Goal: Information Seeking & Learning: Check status

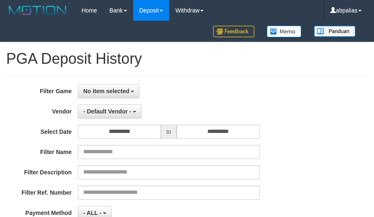
select select
select select "**"
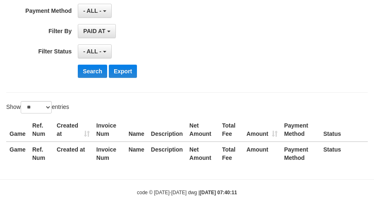
scroll to position [78, 0]
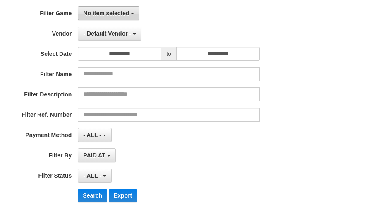
click at [103, 11] on span "No item selected" at bounding box center [106, 13] width 46 height 7
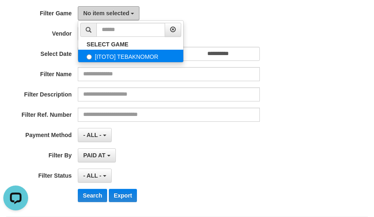
scroll to position [0, 0]
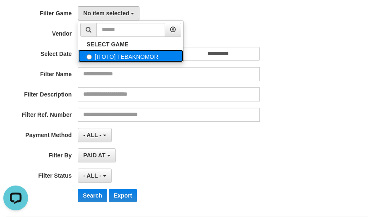
click at [112, 62] on label "[ITOTO] TEBAKNOMOR" at bounding box center [130, 56] width 105 height 12
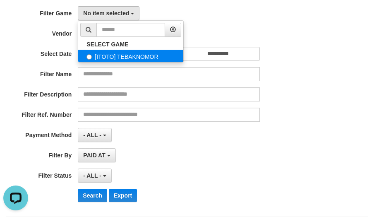
select select "***"
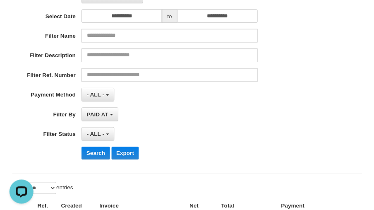
scroll to position [160, 0]
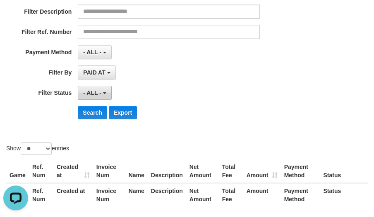
click at [98, 94] on span "- ALL -" at bounding box center [92, 92] width 18 height 7
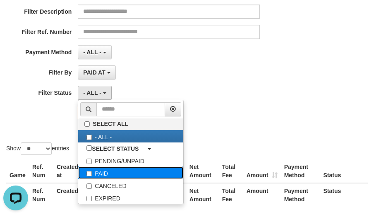
click at [103, 177] on label "PAID" at bounding box center [130, 172] width 105 height 12
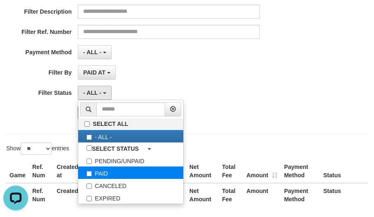
select select "*"
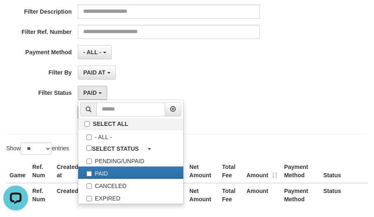
drag, startPoint x: 48, startPoint y: 111, endPoint x: 85, endPoint y: 105, distance: 37.6
click at [47, 111] on div "Search Export" at bounding box center [155, 112] width 311 height 13
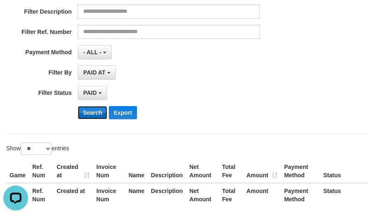
click at [89, 106] on button "Search" at bounding box center [92, 112] width 29 height 13
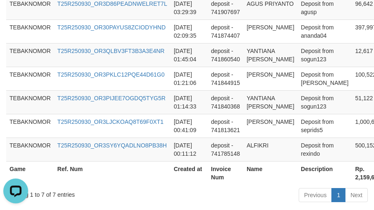
scroll to position [430, 0]
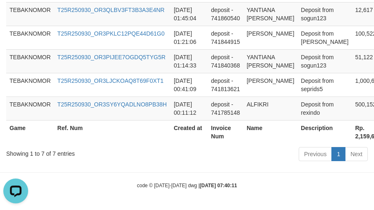
click at [351, 141] on th "Rp. 2,159,683" at bounding box center [367, 132] width 32 height 24
copy th "2,159,683"
drag, startPoint x: 259, startPoint y: 112, endPoint x: 254, endPoint y: 109, distance: 5.7
click at [262, 110] on td "ALFIKRI" at bounding box center [270, 108] width 54 height 24
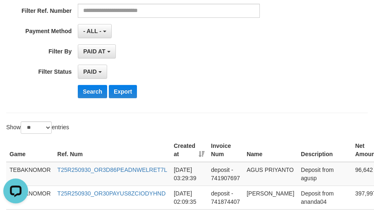
scroll to position [16, 0]
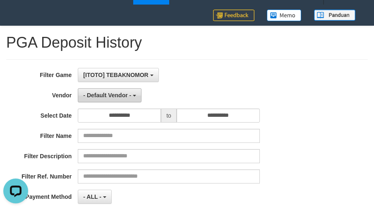
click at [99, 98] on button "- Default Vendor -" at bounding box center [110, 95] width 64 height 14
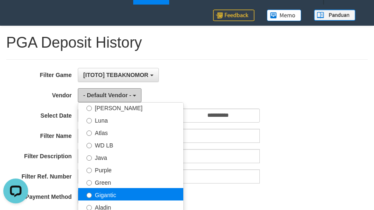
scroll to position [83, 0]
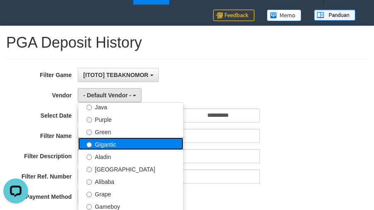
click at [126, 148] on label "Gigantic" at bounding box center [130, 143] width 105 height 12
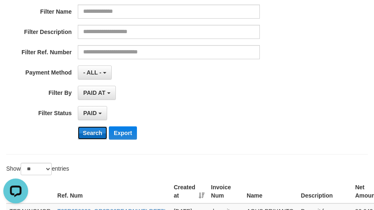
click at [88, 139] on button "Search" at bounding box center [92, 132] width 29 height 13
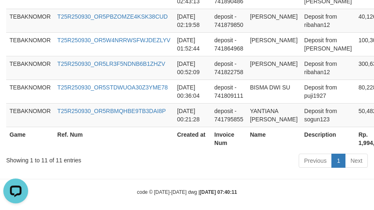
scroll to position [524, 0]
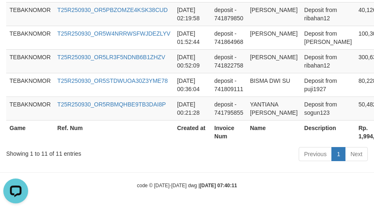
click at [355, 135] on th "Rp. 1,994,118" at bounding box center [371, 132] width 32 height 24
click at [355, 136] on th "Rp. 1,994,118" at bounding box center [371, 132] width 32 height 24
copy th "Rp. 1,994,118"
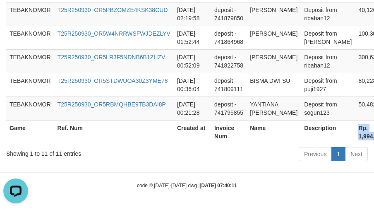
click at [355, 132] on th "Rp. 1,994,118" at bounding box center [371, 132] width 32 height 24
click at [355, 133] on th "Rp. 1,994,118" at bounding box center [371, 132] width 32 height 24
click at [355, 138] on th "Rp. 1,994,118" at bounding box center [371, 132] width 32 height 24
drag, startPoint x: 215, startPoint y: 91, endPoint x: 202, endPoint y: 97, distance: 15.2
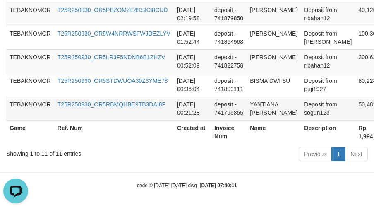
click at [217, 96] on td "deposit - 741795855" at bounding box center [229, 108] width 36 height 24
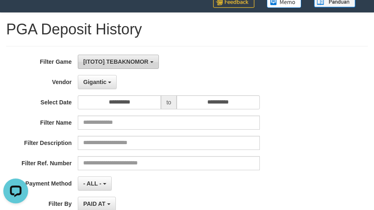
scroll to position [28, 0]
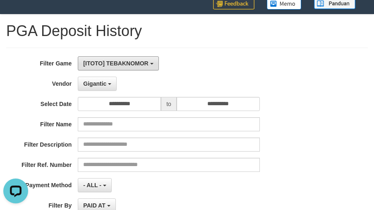
drag, startPoint x: 105, startPoint y: 67, endPoint x: 103, endPoint y: 83, distance: 16.3
click at [105, 67] on button "[ITOTO] TEBAKNOMOR" at bounding box center [118, 63] width 81 height 14
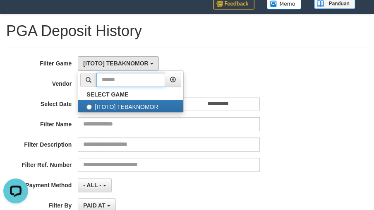
click at [103, 84] on input "text" at bounding box center [130, 80] width 69 height 14
drag, startPoint x: 73, startPoint y: 83, endPoint x: 84, endPoint y: 82, distance: 11.2
click at [74, 82] on label "Vendor" at bounding box center [39, 81] width 78 height 11
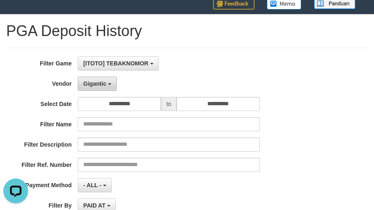
click at [107, 85] on button "Gigantic" at bounding box center [97, 83] width 39 height 14
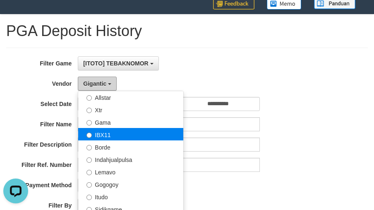
scroll to position [207, 0]
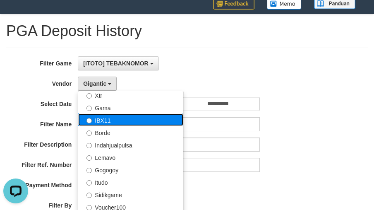
click at [114, 124] on label "IBX11" at bounding box center [130, 119] width 105 height 12
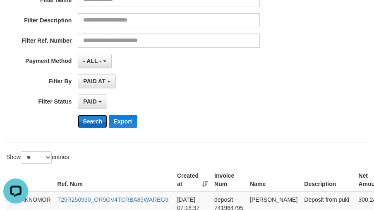
click at [91, 118] on button "Search" at bounding box center [92, 121] width 29 height 13
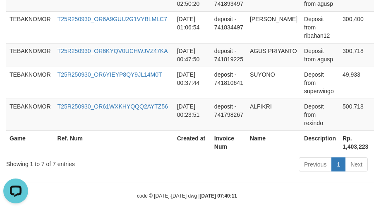
scroll to position [430, 0]
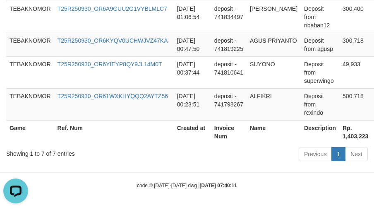
click at [339, 135] on th "Rp. 1,403,223" at bounding box center [355, 132] width 32 height 24
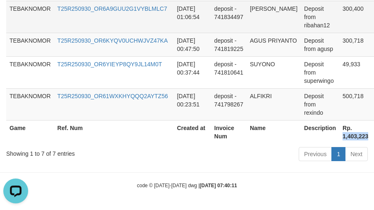
drag, startPoint x: 335, startPoint y: 135, endPoint x: 47, endPoint y: 22, distance: 309.5
click at [339, 136] on th "Rp. 1,403,223" at bounding box center [355, 132] width 32 height 24
copy th "1,403,223"
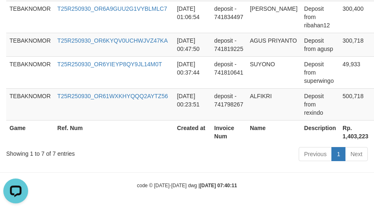
click at [273, 122] on th "Name" at bounding box center [273, 132] width 54 height 24
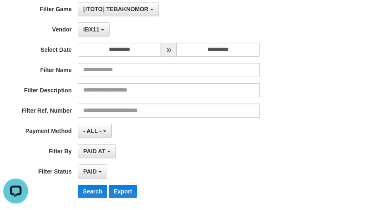
scroll to position [0, 0]
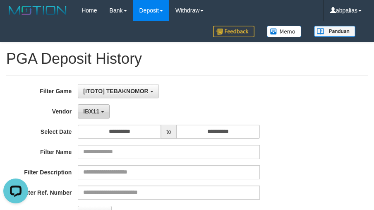
click at [103, 107] on button "IBX11" at bounding box center [94, 111] width 32 height 14
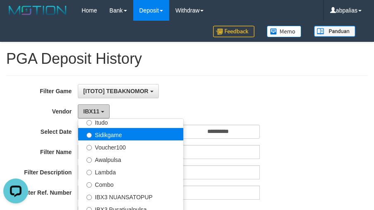
scroll to position [296, 0]
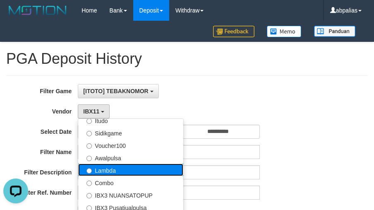
click at [107, 167] on label "Lambda" at bounding box center [130, 169] width 105 height 12
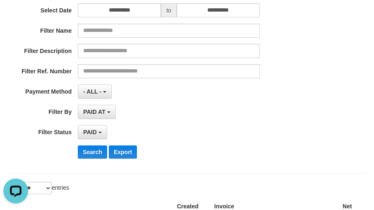
scroll to position [165, 0]
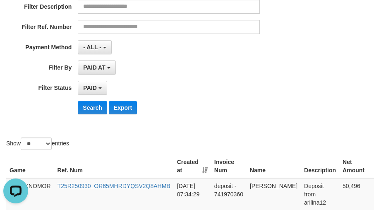
click at [98, 115] on div "**********" at bounding box center [155, 20] width 311 height 202
click at [98, 112] on button "Search" at bounding box center [92, 107] width 29 height 13
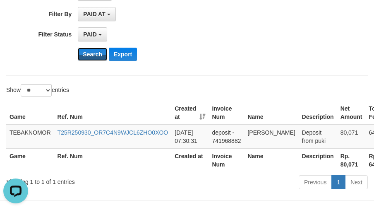
scroll to position [247, 0]
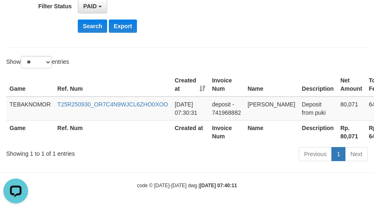
click at [337, 135] on th "Rp. 80,071" at bounding box center [351, 132] width 29 height 24
copy th "80,071"
click at [189, 183] on small "code © [DATE]-[DATE] dwg | [DATE] 07:40:11" at bounding box center [187, 185] width 100 height 6
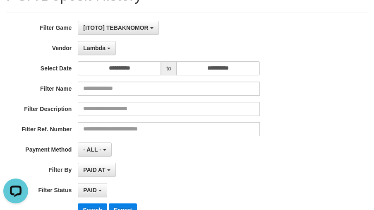
scroll to position [0, 0]
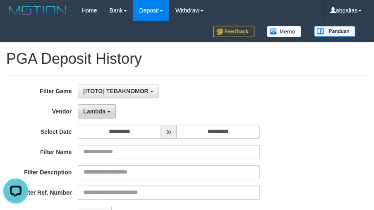
click at [93, 112] on span "Lambda" at bounding box center [94, 111] width 22 height 7
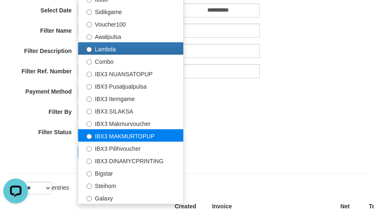
scroll to position [124, 0]
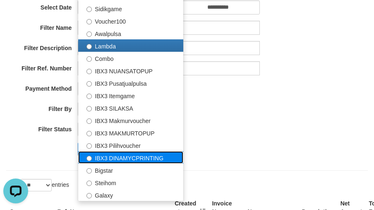
click at [113, 153] on label "IBX3 DINAMYCPRINTING" at bounding box center [130, 157] width 105 height 12
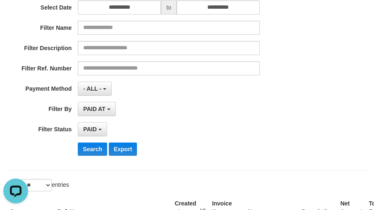
select select "**********"
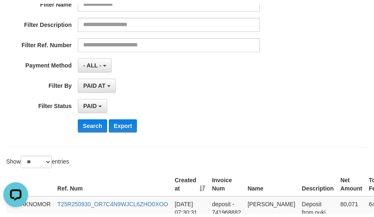
scroll to position [165, 0]
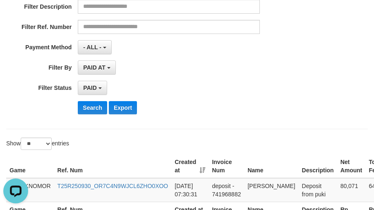
click at [96, 98] on div "**********" at bounding box center [155, 20] width 311 height 202
click at [98, 105] on button "Search" at bounding box center [92, 107] width 29 height 13
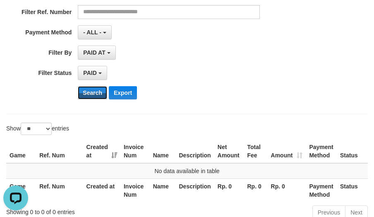
scroll to position [207, 0]
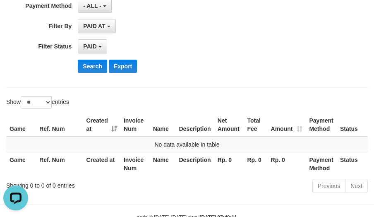
click at [299, 101] on div "Show ** ** ** *** entries" at bounding box center [187, 103] width 374 height 14
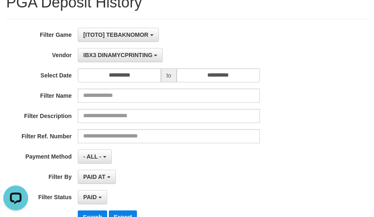
scroll to position [41, 0]
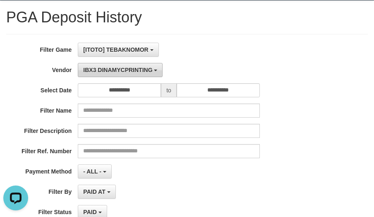
click at [93, 69] on span "IBX3 DINAMYCPRINTING" at bounding box center [117, 70] width 69 height 7
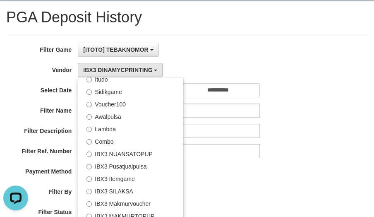
click at [41, 81] on div "**********" at bounding box center [155, 144] width 311 height 202
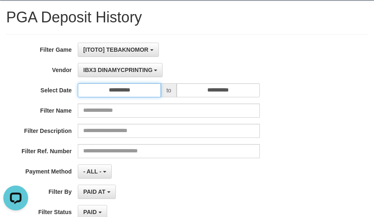
click at [125, 92] on input "**********" at bounding box center [119, 90] width 83 height 14
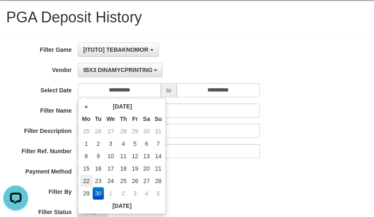
click at [86, 182] on td "22" at bounding box center [86, 180] width 12 height 12
type input "**********"
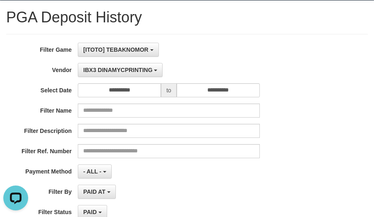
drag, startPoint x: 53, startPoint y: 129, endPoint x: 61, endPoint y: 123, distance: 10.4
click at [53, 126] on label "Filter Description" at bounding box center [39, 129] width 78 height 11
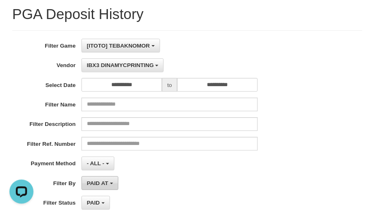
scroll to position [124, 0]
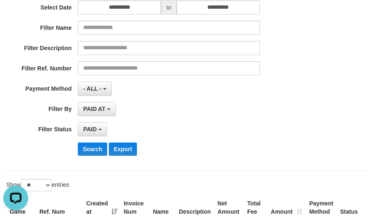
click at [90, 141] on div "**********" at bounding box center [155, 61] width 311 height 202
click at [91, 143] on button "Search" at bounding box center [92, 148] width 29 height 13
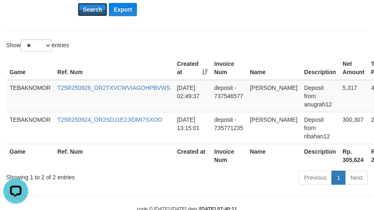
scroll to position [287, 0]
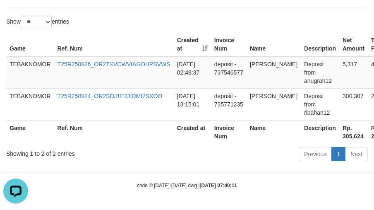
click at [339, 135] on th "Rp. 305,624" at bounding box center [353, 132] width 29 height 24
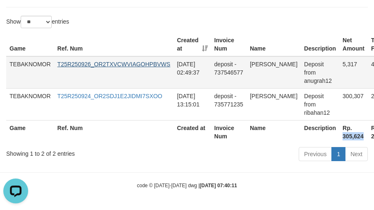
copy th "305,624"
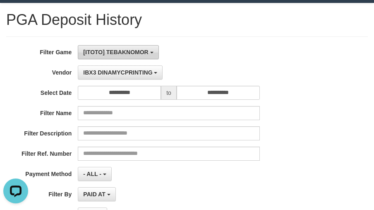
scroll to position [0, 0]
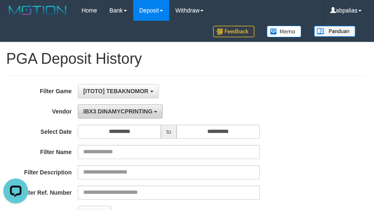
click at [117, 108] on span "IBX3 DINAMYCPRINTING" at bounding box center [117, 111] width 69 height 7
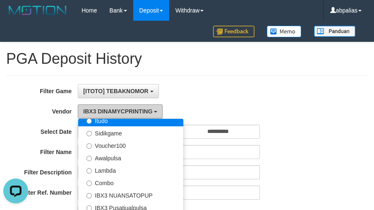
scroll to position [41, 0]
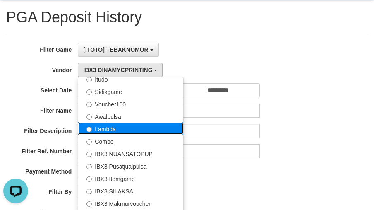
click at [114, 128] on label "Lambda" at bounding box center [130, 128] width 105 height 12
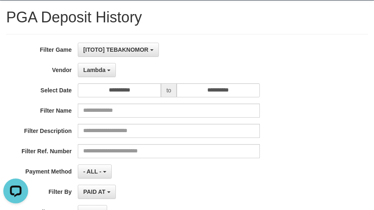
scroll to position [207, 0]
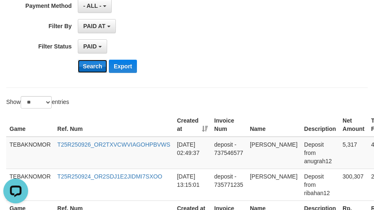
click at [88, 65] on button "Search" at bounding box center [92, 66] width 29 height 13
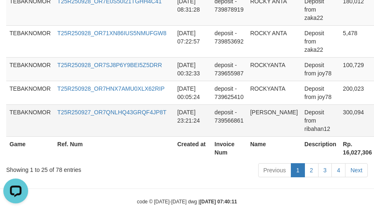
scroll to position [953, 0]
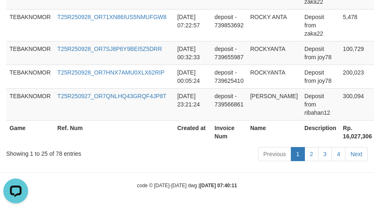
click at [339, 141] on th "Rp. 16,027,306" at bounding box center [357, 132] width 36 height 24
click at [339, 139] on th "Rp. 16,027,306" at bounding box center [357, 132] width 36 height 24
click at [339, 138] on th "Rp. 16,027,306" at bounding box center [357, 132] width 36 height 24
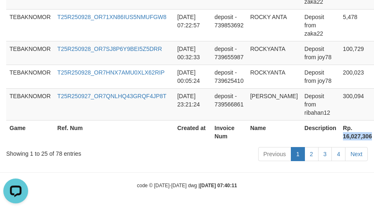
click at [339, 138] on th "Rp. 16,027,306" at bounding box center [357, 132] width 36 height 24
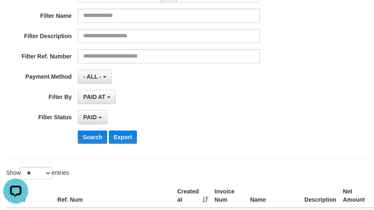
scroll to position [0, 0]
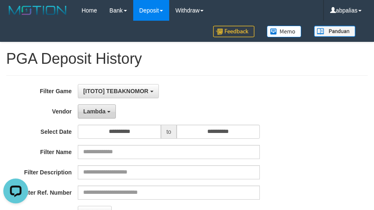
click at [94, 108] on span "Lambda" at bounding box center [94, 111] width 22 height 7
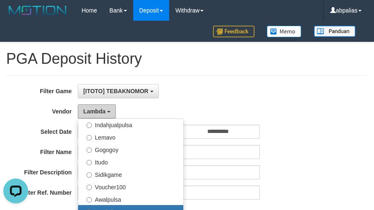
scroll to position [213, 0]
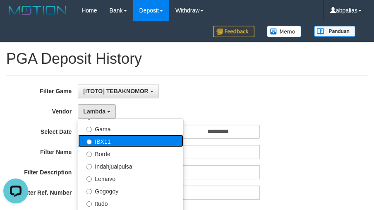
click at [116, 141] on label "IBX11" at bounding box center [130, 140] width 105 height 12
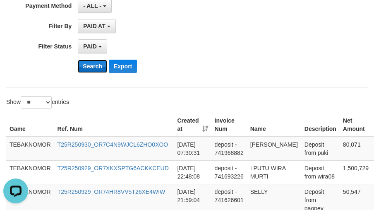
click at [94, 69] on button "Search" at bounding box center [92, 66] width 29 height 13
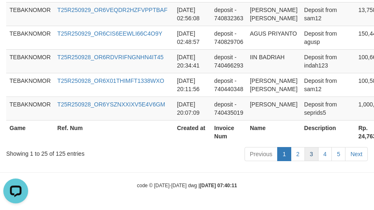
scroll to position [953, 0]
click at [355, 137] on th "Rp. 24,763,001" at bounding box center [373, 132] width 36 height 24
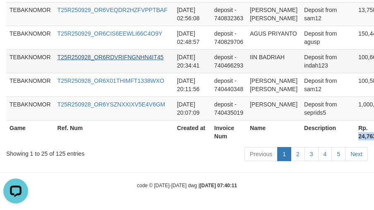
copy th "24,763,001"
click at [200, 134] on th "Created at" at bounding box center [192, 132] width 37 height 24
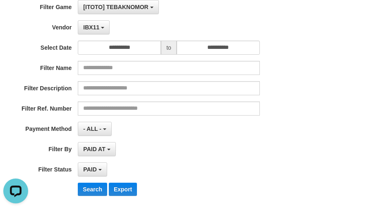
scroll to position [43, 0]
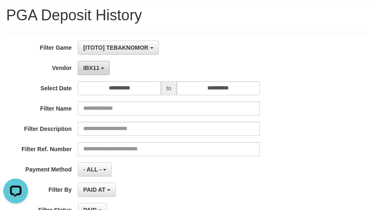
click at [96, 66] on span "IBX11" at bounding box center [91, 67] width 16 height 7
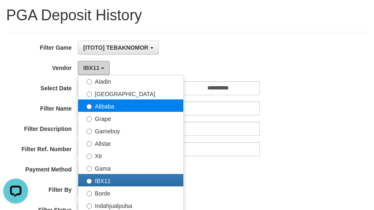
scroll to position [89, 0]
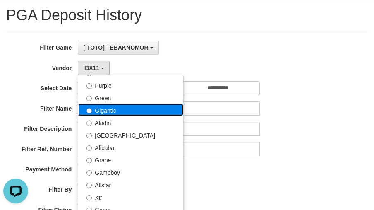
click at [116, 109] on label "Gigantic" at bounding box center [130, 109] width 105 height 12
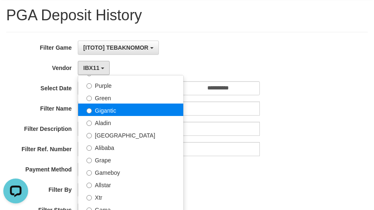
select select "**********"
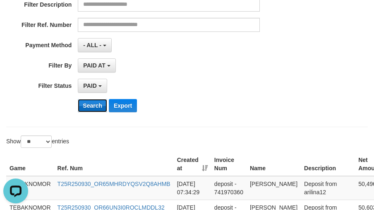
click at [90, 101] on button "Search" at bounding box center [92, 105] width 29 height 13
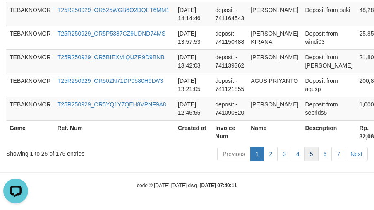
scroll to position [912, 0]
click at [356, 139] on th "Rp. 32,086,094" at bounding box center [374, 132] width 36 height 24
copy th "32,086,094"
click at [187, 117] on td "[DATE] 12:45:55" at bounding box center [192, 108] width 37 height 24
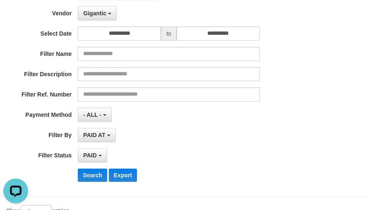
scroll to position [0, 0]
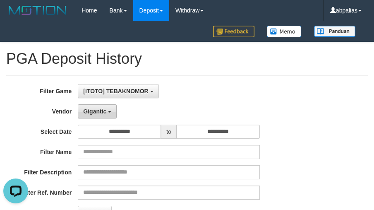
click at [86, 116] on button "Gigantic" at bounding box center [97, 111] width 39 height 14
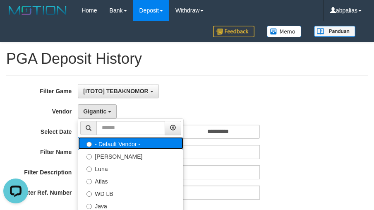
click at [113, 143] on label "- Default Vendor -" at bounding box center [130, 143] width 105 height 12
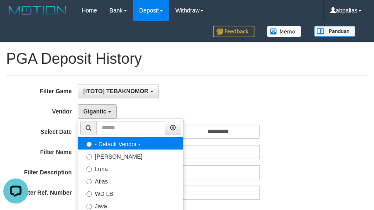
select select
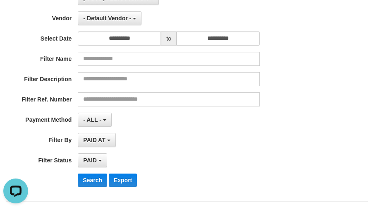
scroll to position [207, 0]
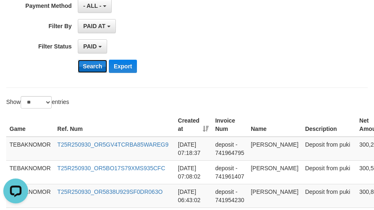
click at [87, 72] on button "Search" at bounding box center [92, 66] width 29 height 13
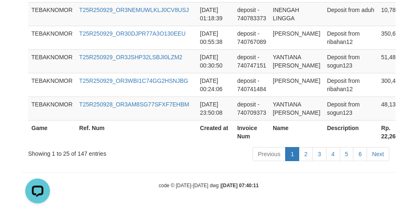
scroll to position [945, 0]
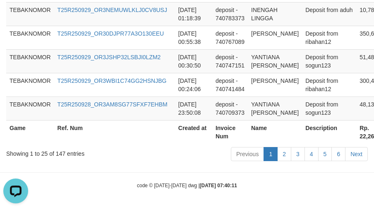
click at [356, 135] on th "Rp. 22,261,709" at bounding box center [374, 132] width 36 height 24
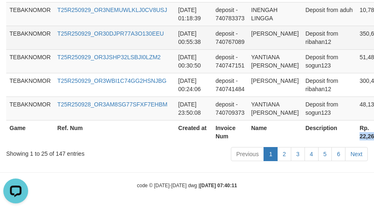
copy th "22,261,709"
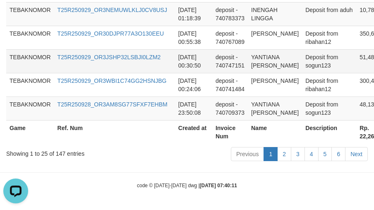
drag, startPoint x: 326, startPoint y: 63, endPoint x: 232, endPoint y: 28, distance: 100.0
click at [356, 73] on td "300,430" at bounding box center [374, 85] width 36 height 24
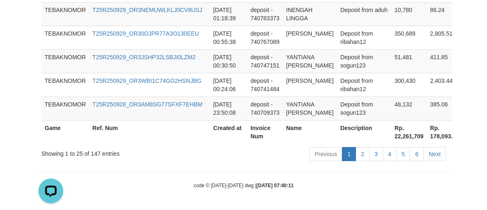
scroll to position [924, 0]
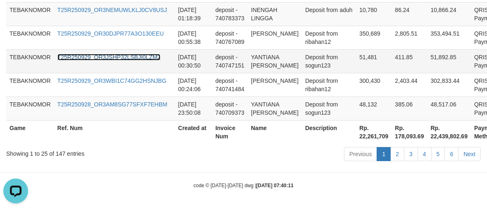
click at [134, 54] on link "T25R250929_OR3JSHP32LSBJI0LZM2" at bounding box center [108, 57] width 103 height 7
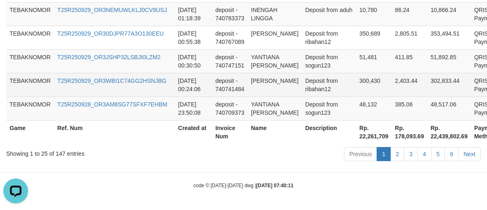
drag, startPoint x: 418, startPoint y: 63, endPoint x: 407, endPoint y: 56, distance: 13.0
click at [373, 73] on td "302,833.44" at bounding box center [449, 85] width 44 height 24
